Goal: Information Seeking & Learning: Learn about a topic

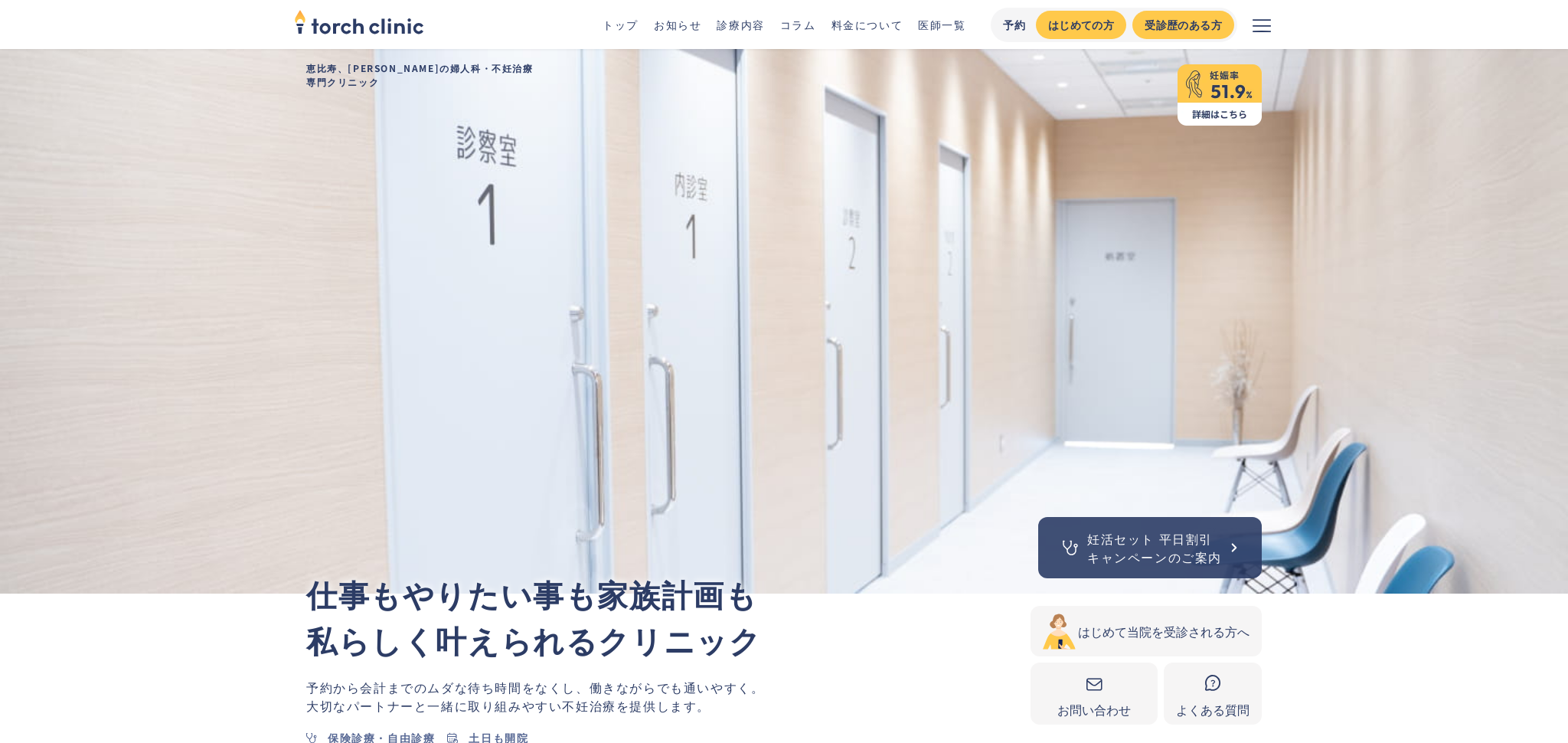
click at [684, 31] on link "お知らせ" at bounding box center [678, 24] width 48 height 15
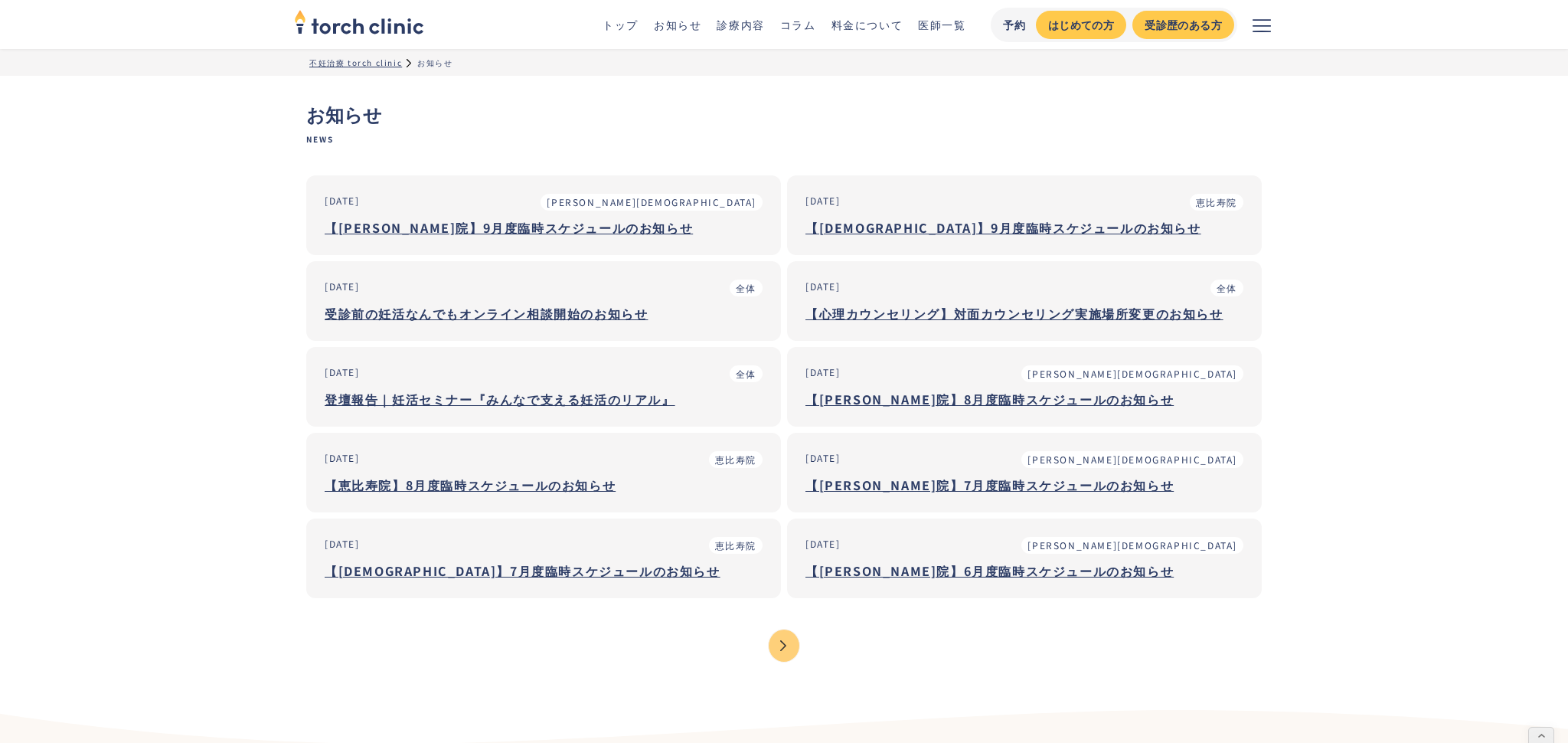
click at [552, 241] on link "[DATE] [PERSON_NAME][GEOGRAPHIC_DATA] 【[PERSON_NAME][GEOGRAPHIC_DATA]】9月度臨時スケジュ…" at bounding box center [544, 215] width 475 height 80
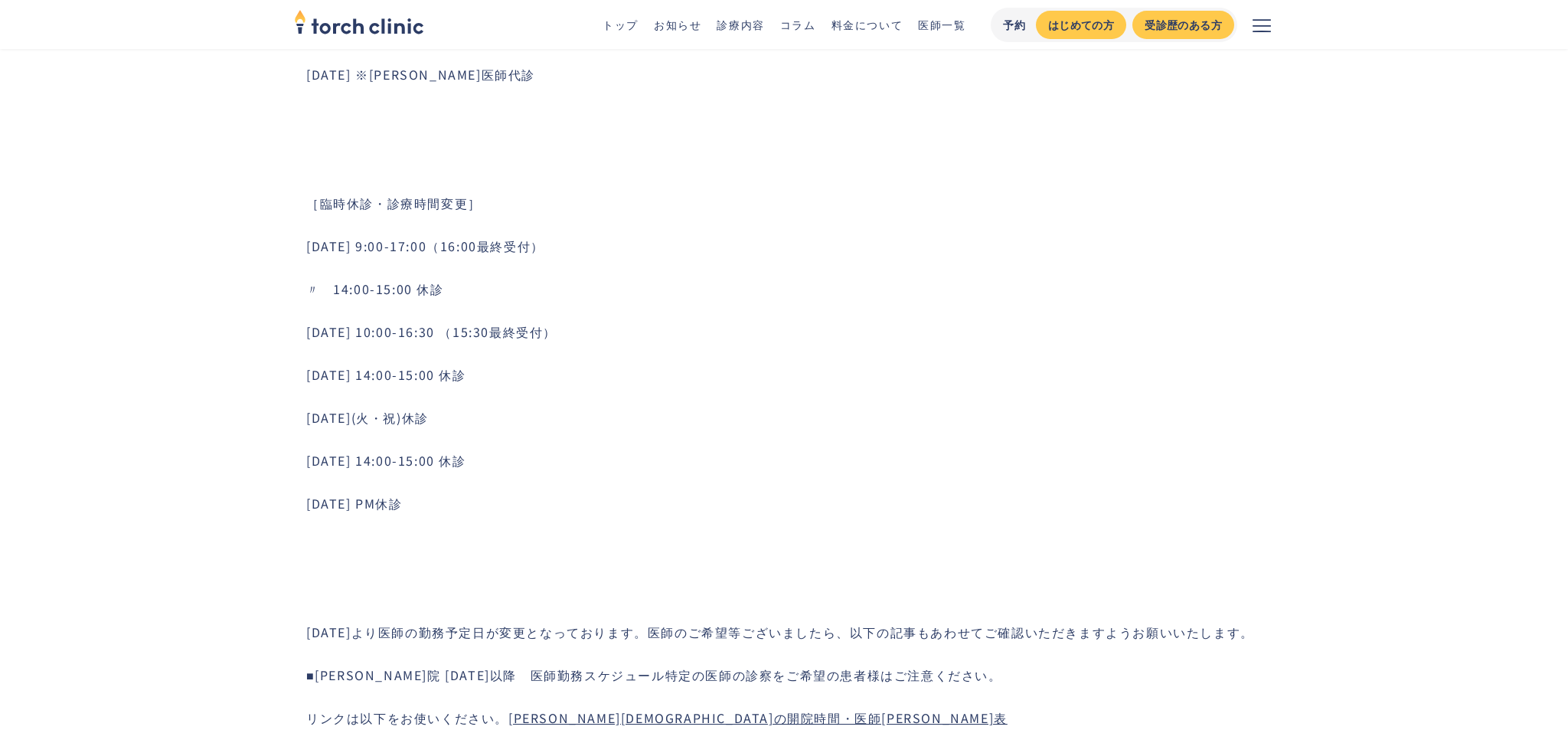
scroll to position [784, 0]
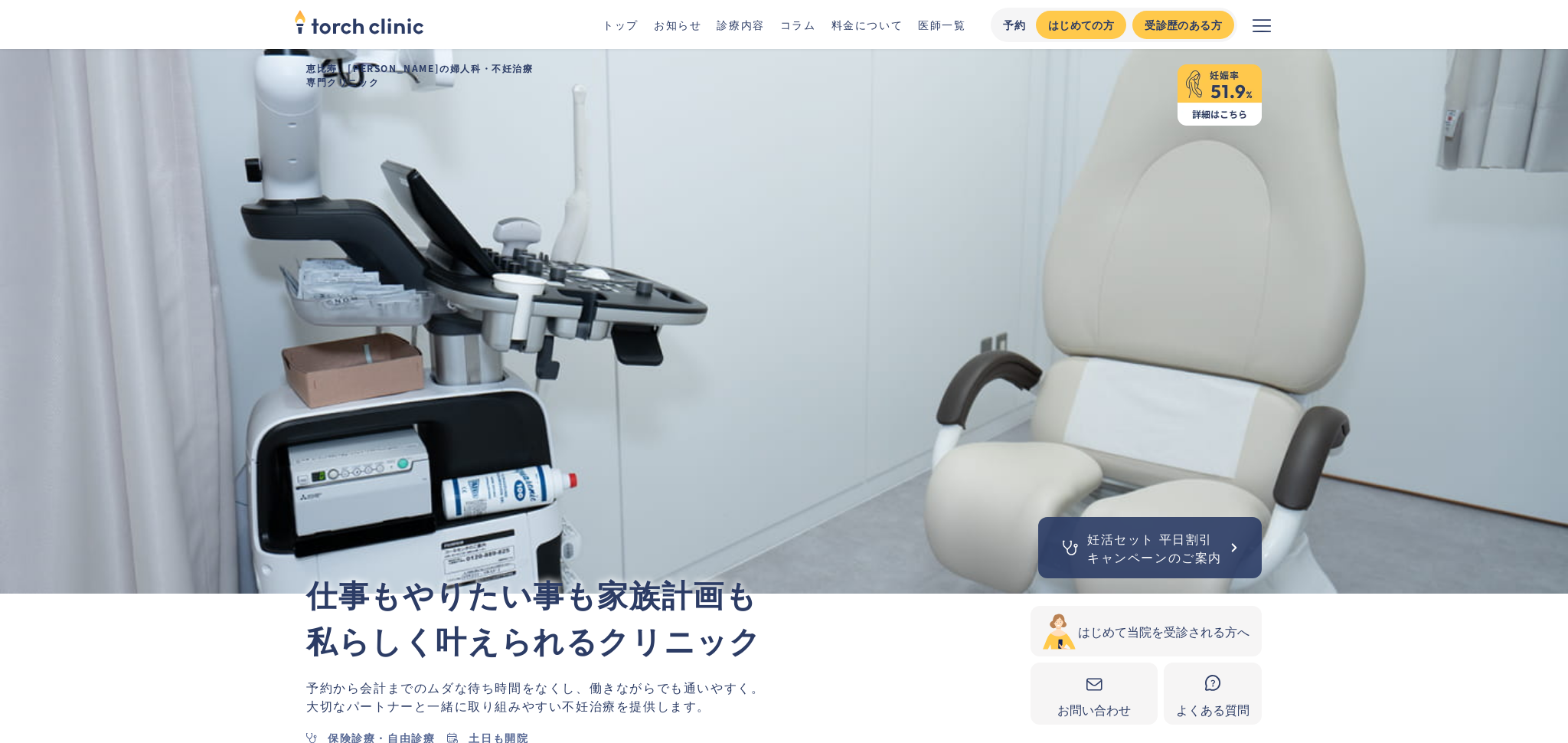
click at [745, 31] on link "診療内容" at bounding box center [740, 24] width 48 height 15
click at [753, 21] on link "診療内容" at bounding box center [740, 24] width 48 height 15
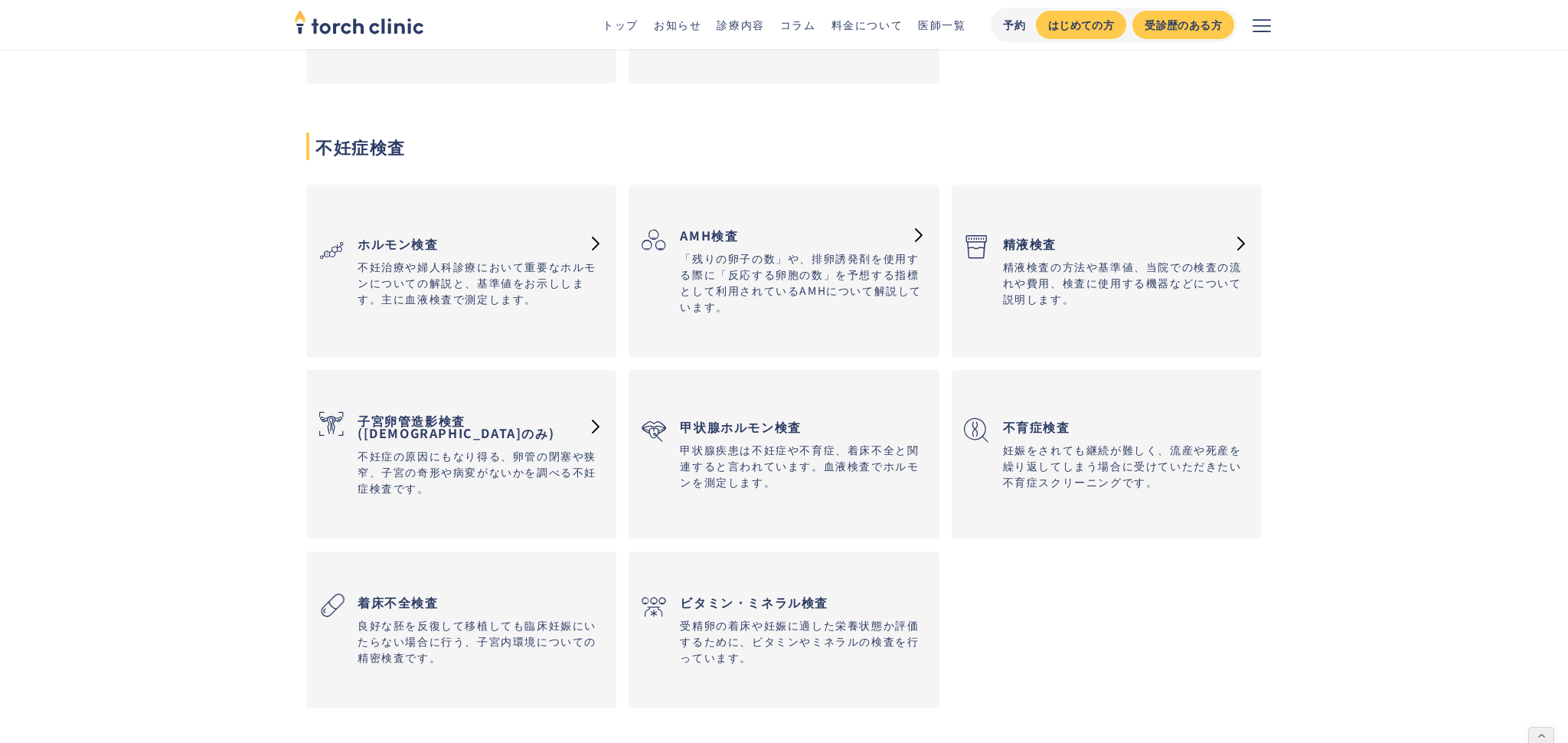
scroll to position [1660, 0]
click at [561, 414] on h3 "子宮卵管造影検査 ‍ (恵比寿院のみ)" at bounding box center [469, 423] width 222 height 43
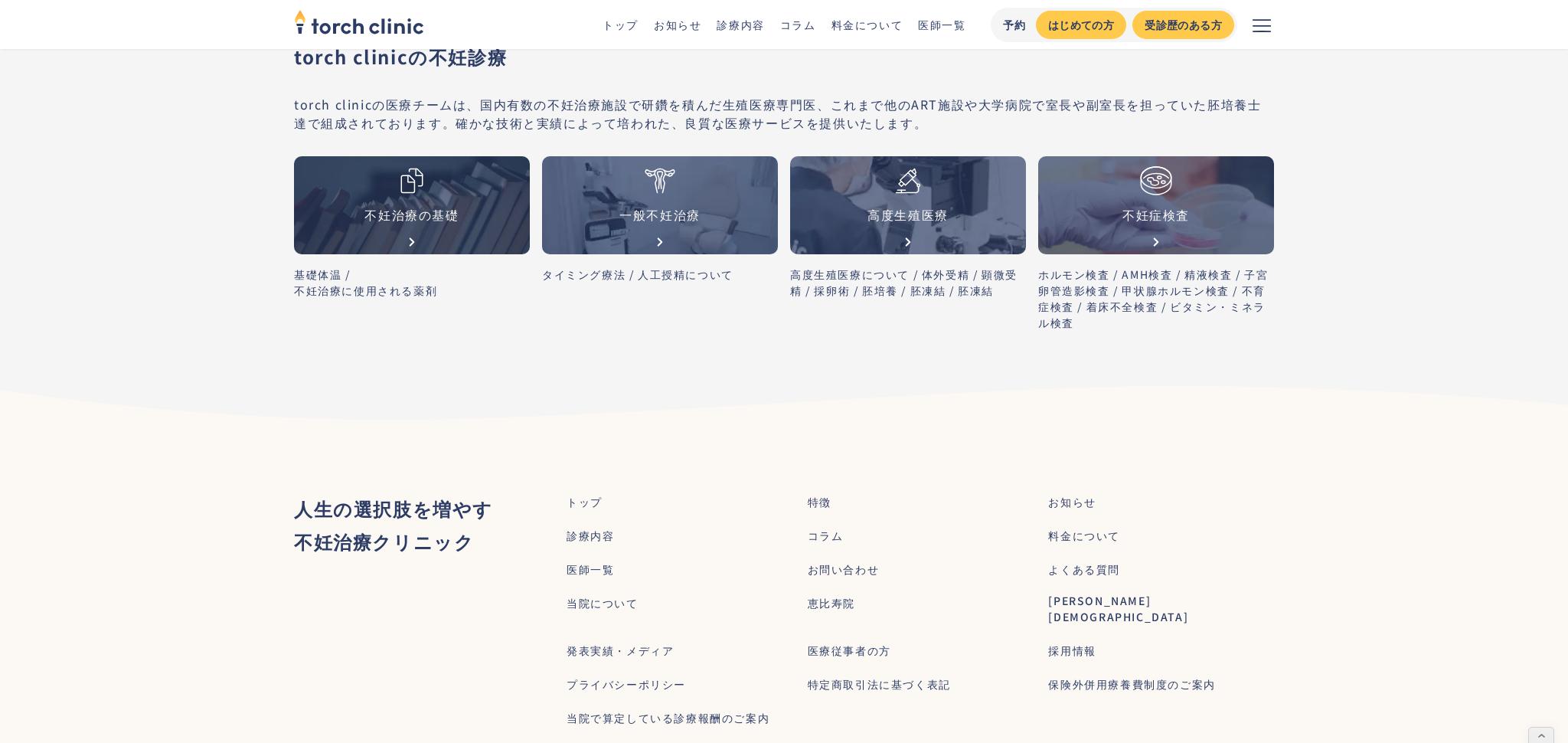
scroll to position [5135, 0]
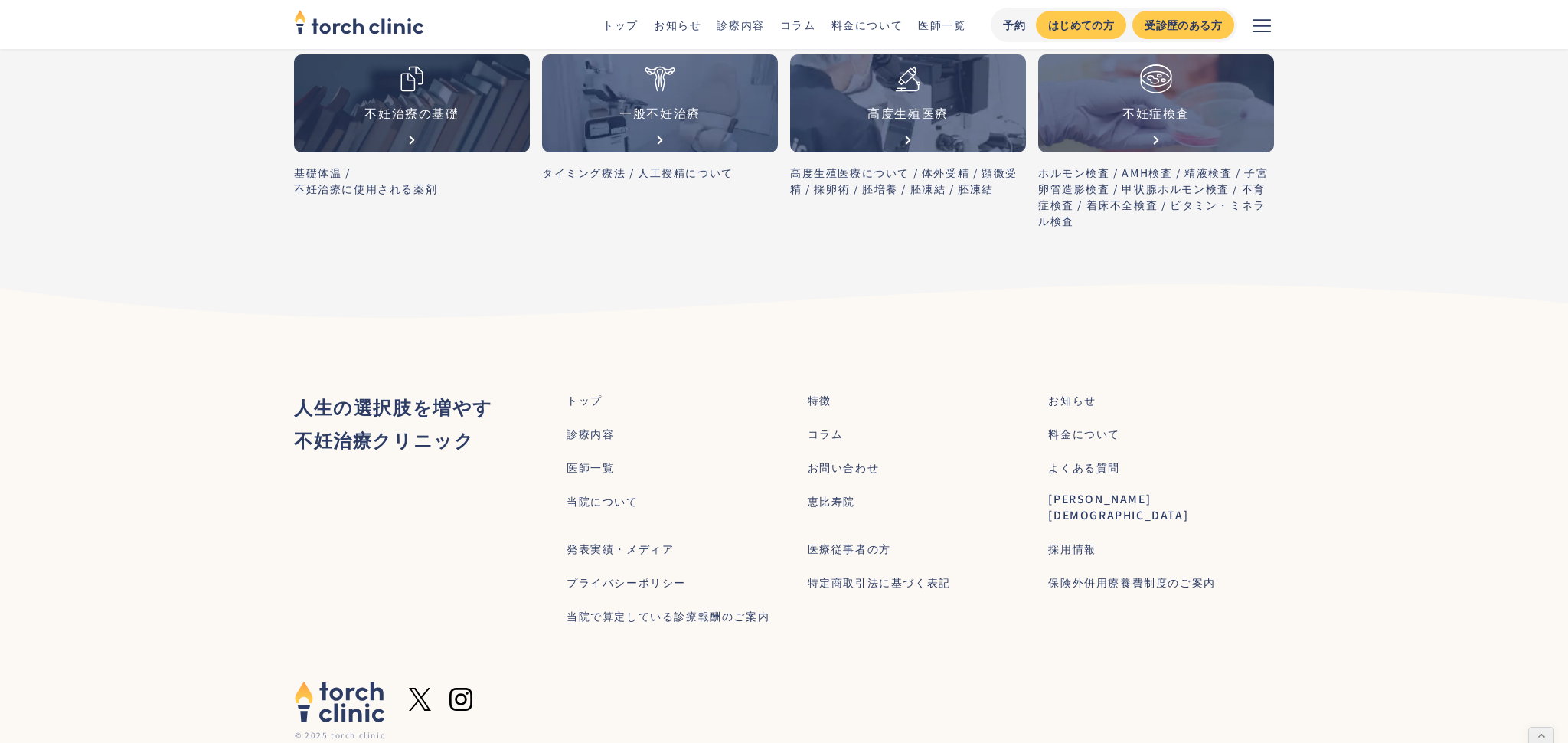
click at [950, 23] on link "医師一覧" at bounding box center [942, 24] width 48 height 15
